Goal: Task Accomplishment & Management: Manage account settings

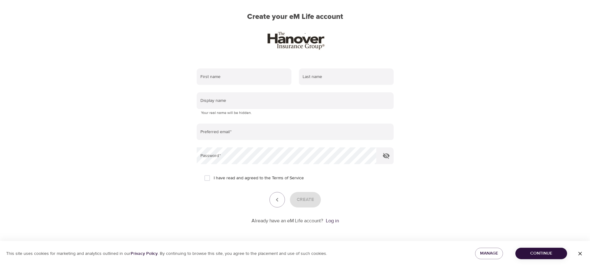
scroll to position [47, 0]
click at [330, 220] on link "Log in" at bounding box center [332, 220] width 13 height 6
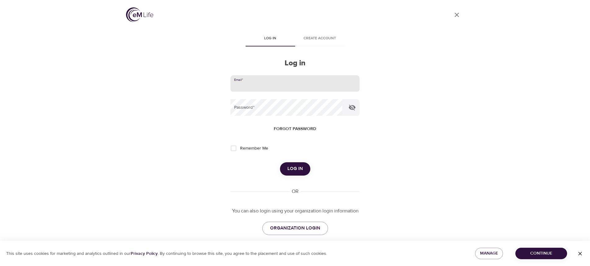
click at [268, 84] on input "email" at bounding box center [294, 83] width 129 height 17
type input "[EMAIL_ADDRESS][DOMAIN_NAME]"
click at [290, 126] on span "Forgot password" at bounding box center [295, 129] width 42 height 8
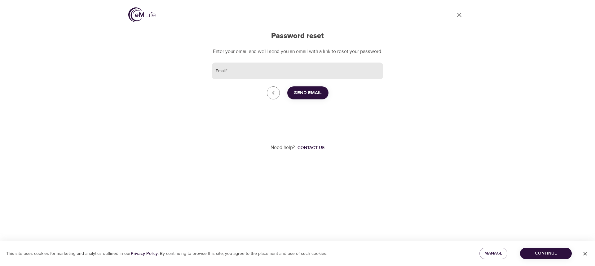
click at [263, 77] on input "Email   *" at bounding box center [297, 71] width 171 height 17
type input "[EMAIL_ADDRESS][DOMAIN_NAME]"
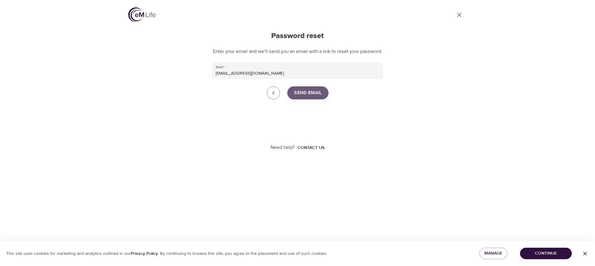
click at [296, 97] on span "Send Email" at bounding box center [308, 93] width 28 height 8
